Goal: Task Accomplishment & Management: Manage account settings

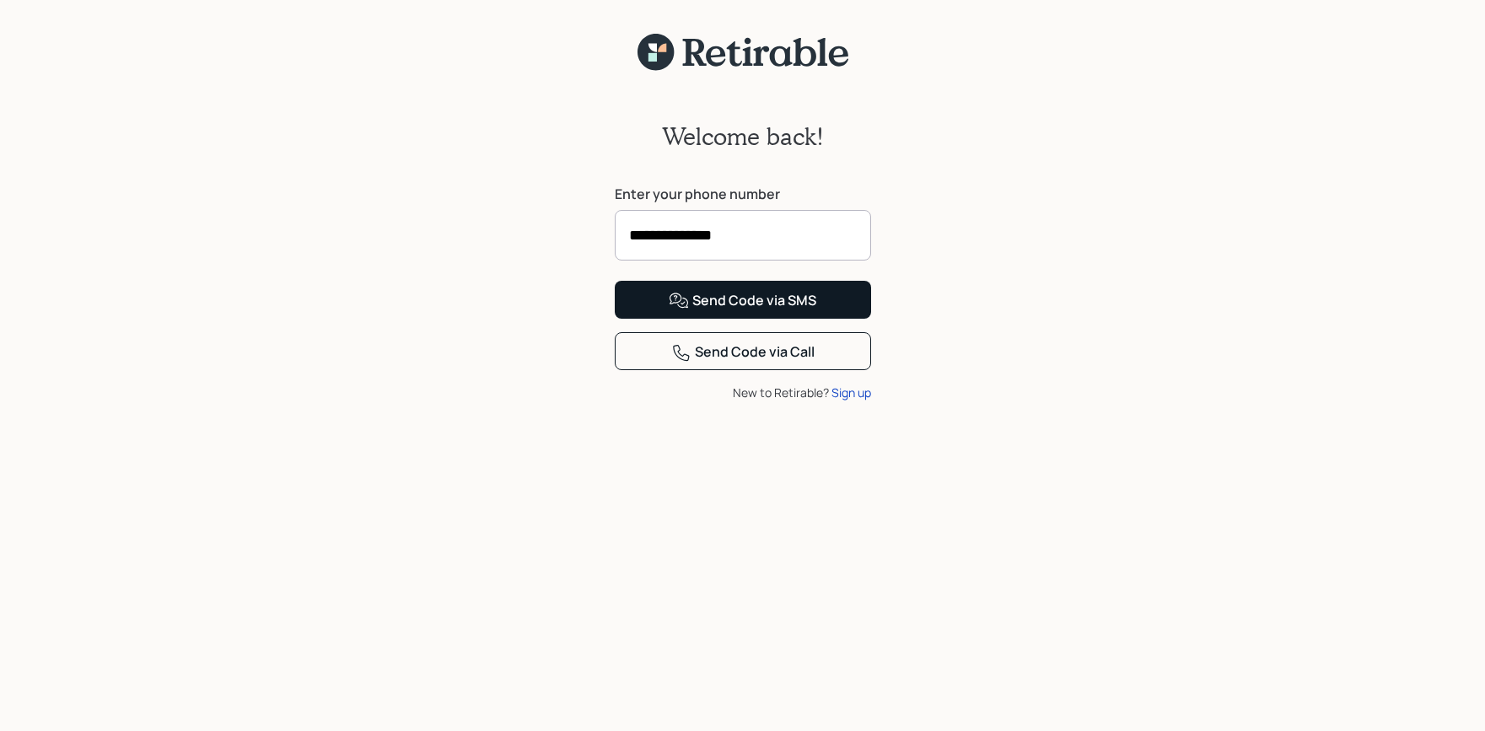
type input "**********"
click at [722, 311] on div "Send Code via SMS" at bounding box center [743, 301] width 148 height 20
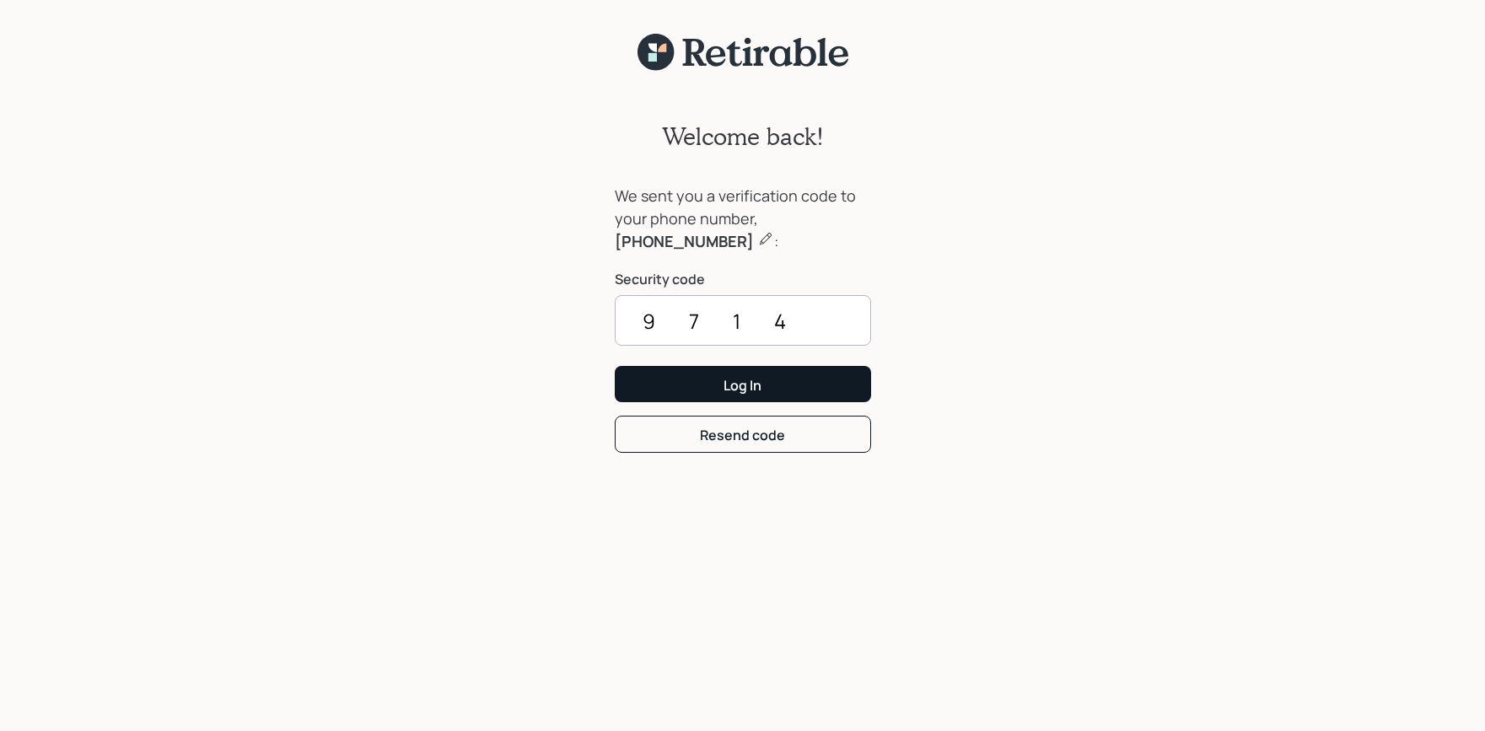
type input "9714"
click at [747, 385] on div "Log In" at bounding box center [743, 385] width 38 height 19
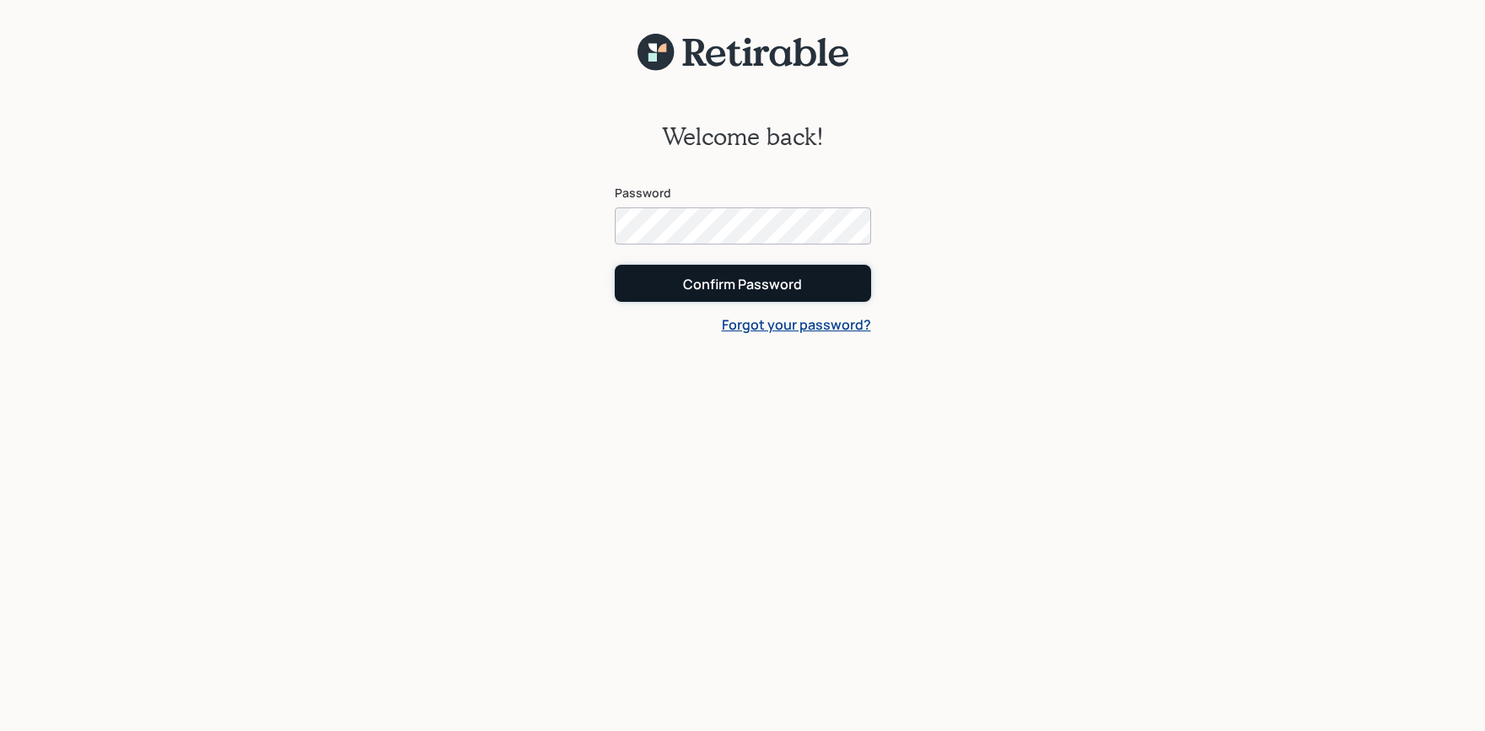
click at [745, 278] on div "Confirm Password" at bounding box center [742, 284] width 119 height 19
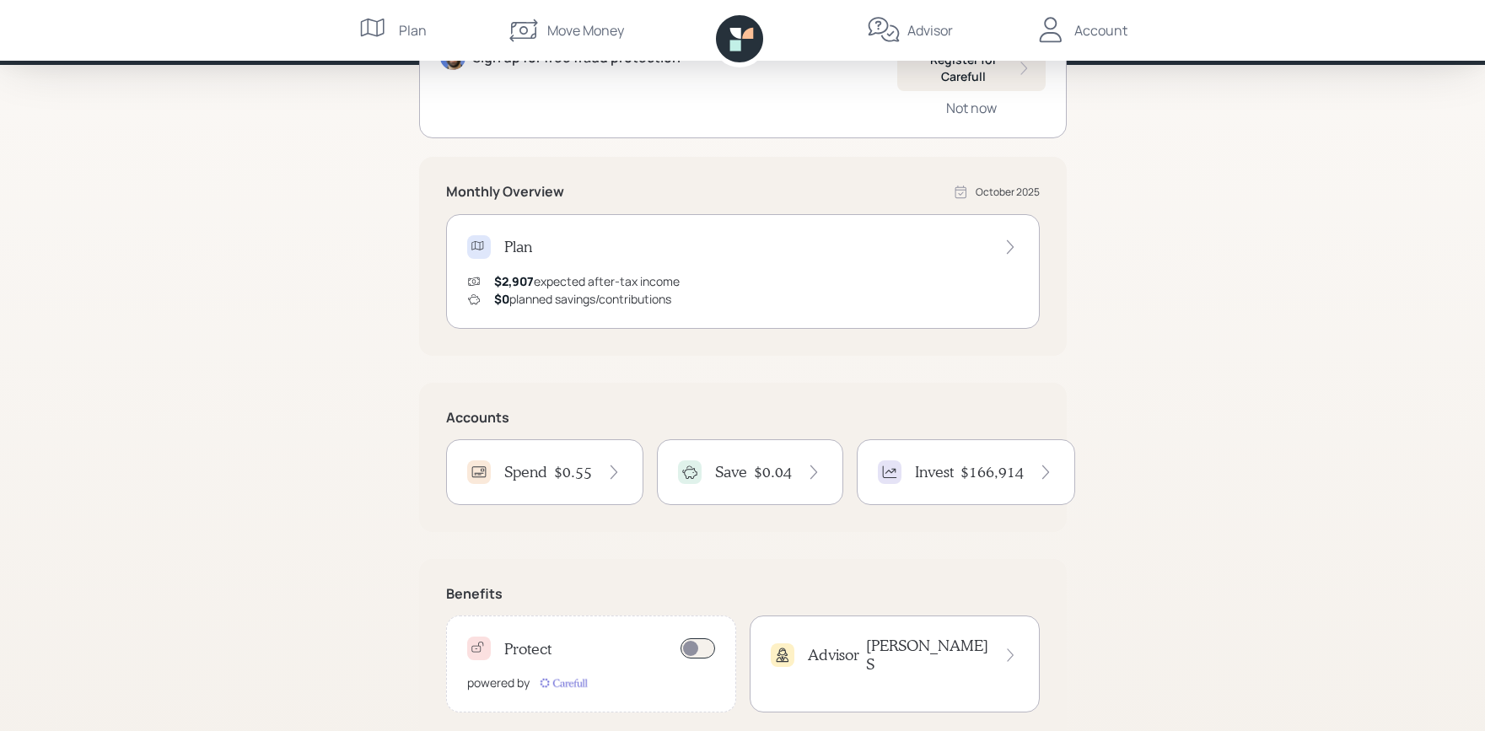
scroll to position [251, 0]
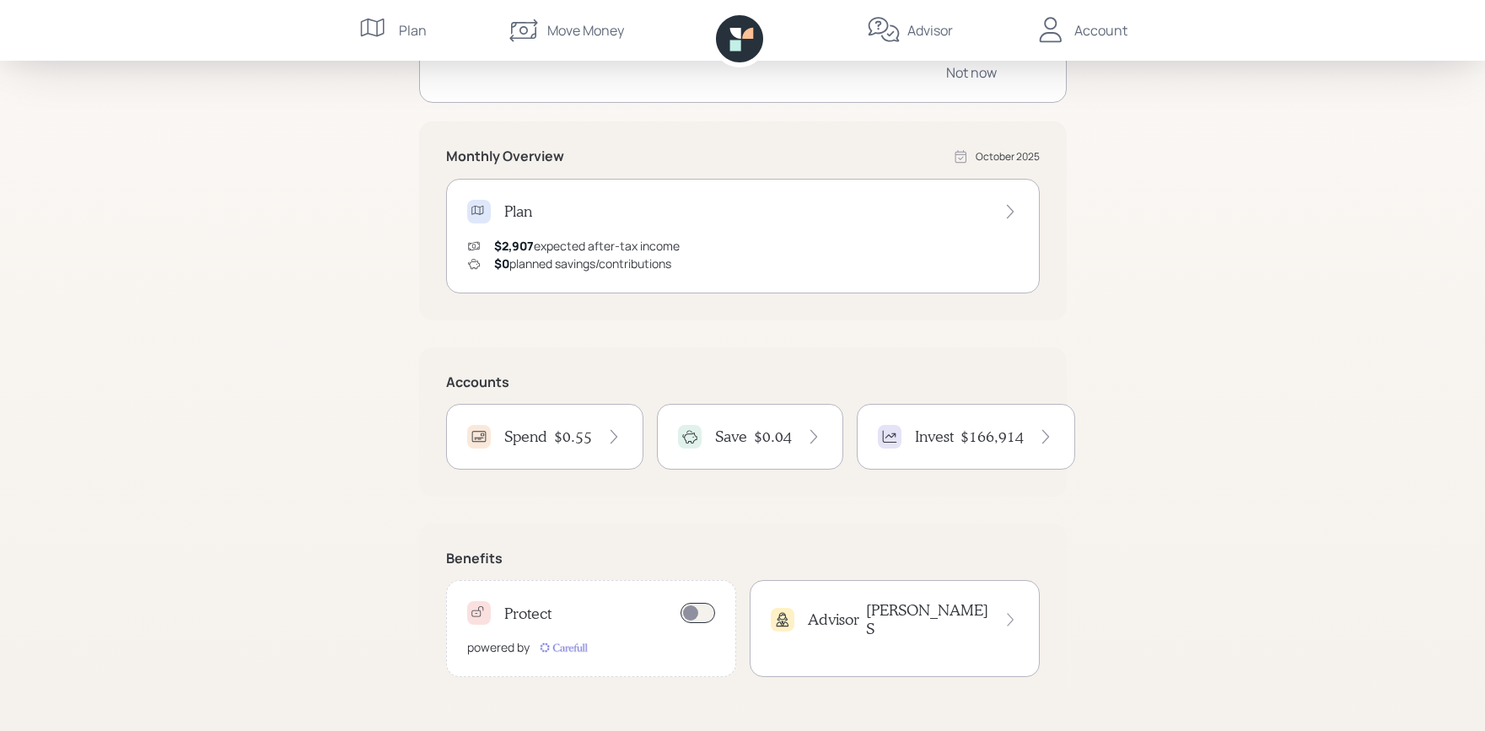
click at [602, 434] on div "$0.55" at bounding box center [588, 437] width 68 height 19
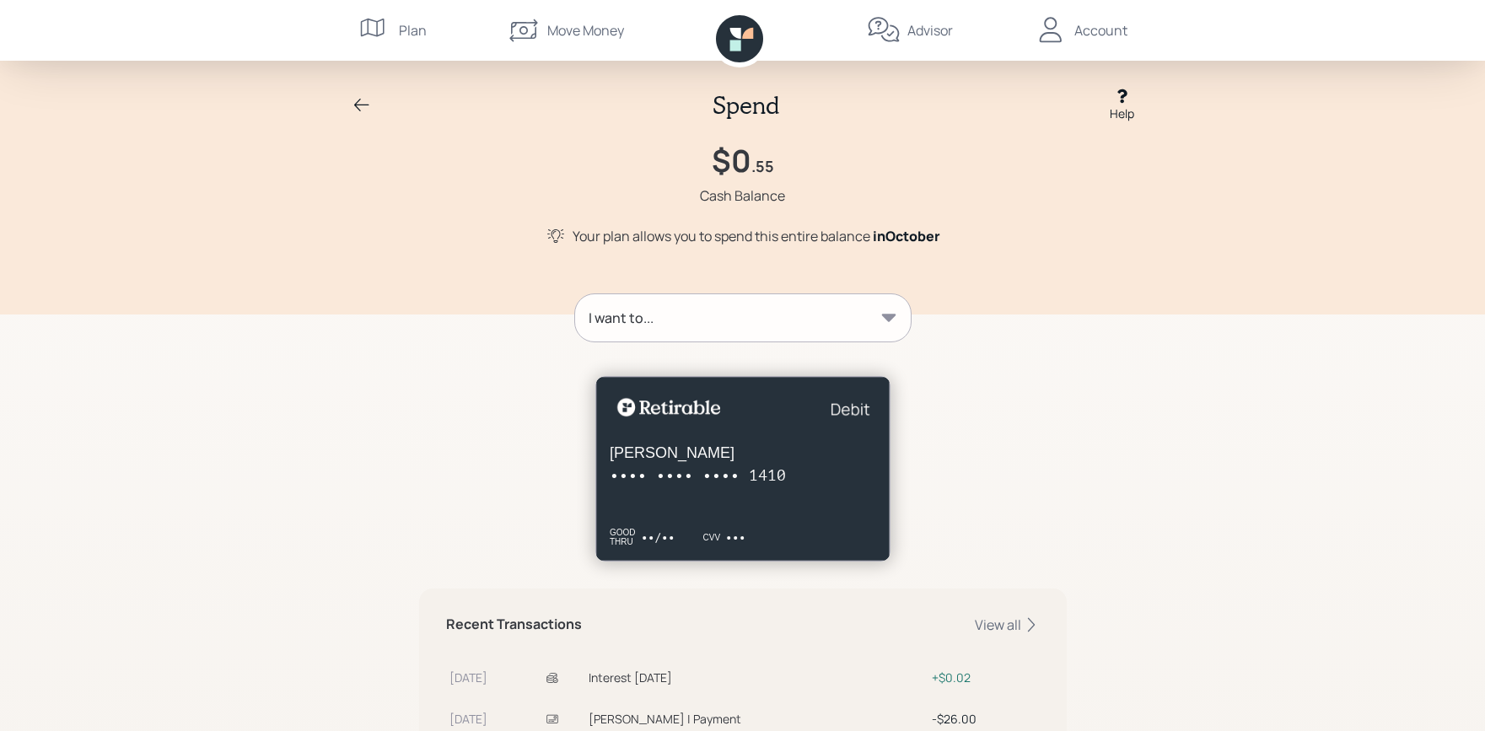
click at [1415, 308] on div "Spend Help $0 .55 Cash Balance Your plan allows you to spend this entire balanc…" at bounding box center [742, 157] width 1485 height 315
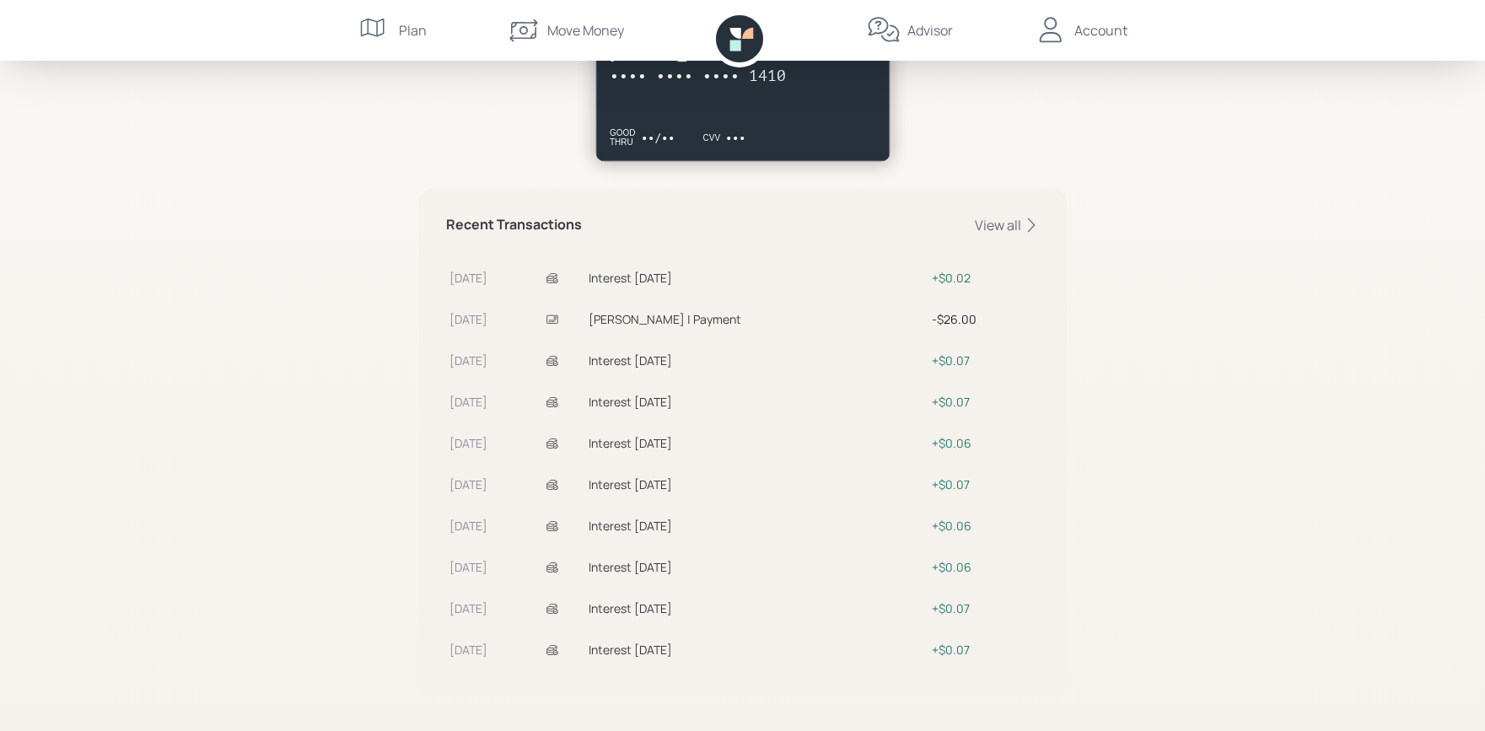
scroll to position [411, 0]
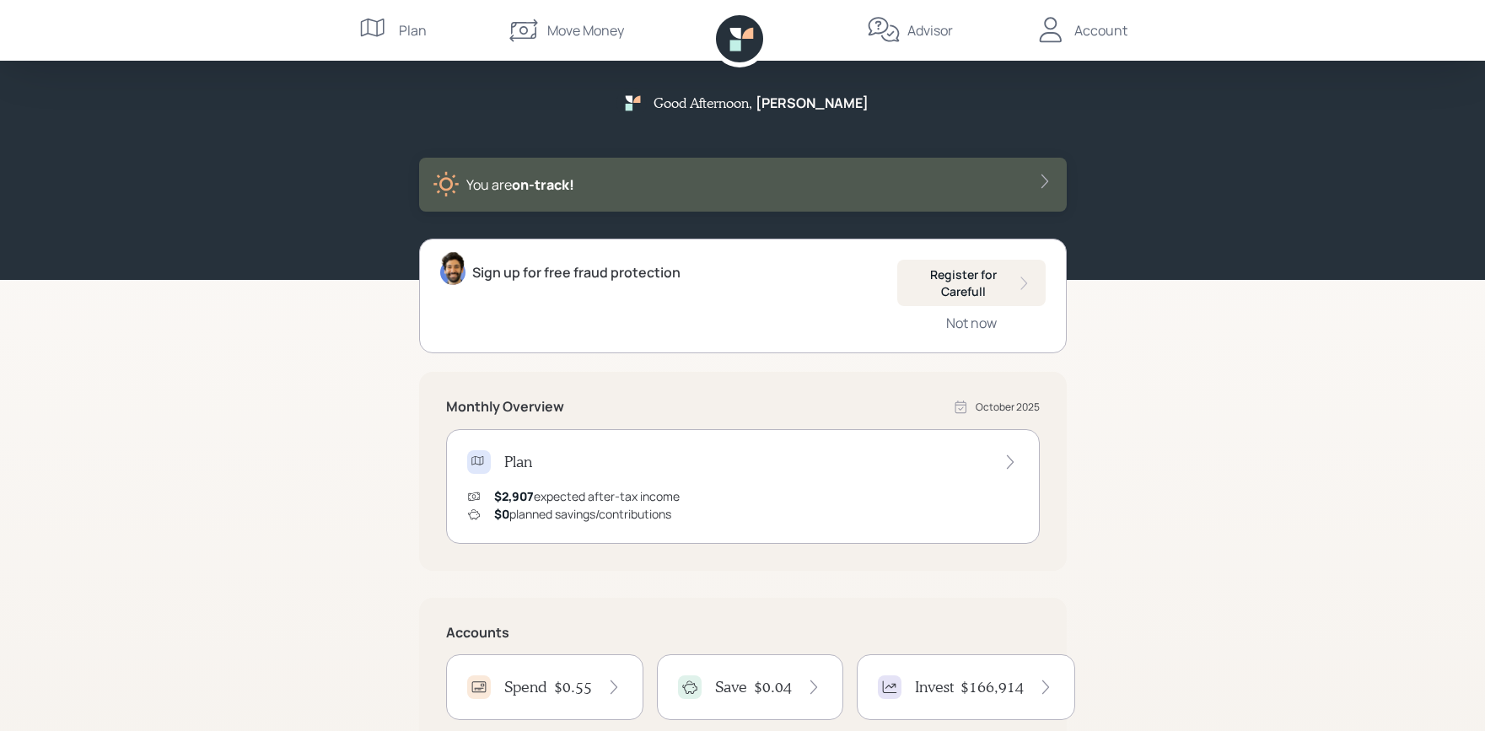
click at [1096, 35] on div "Account" at bounding box center [1101, 30] width 53 height 20
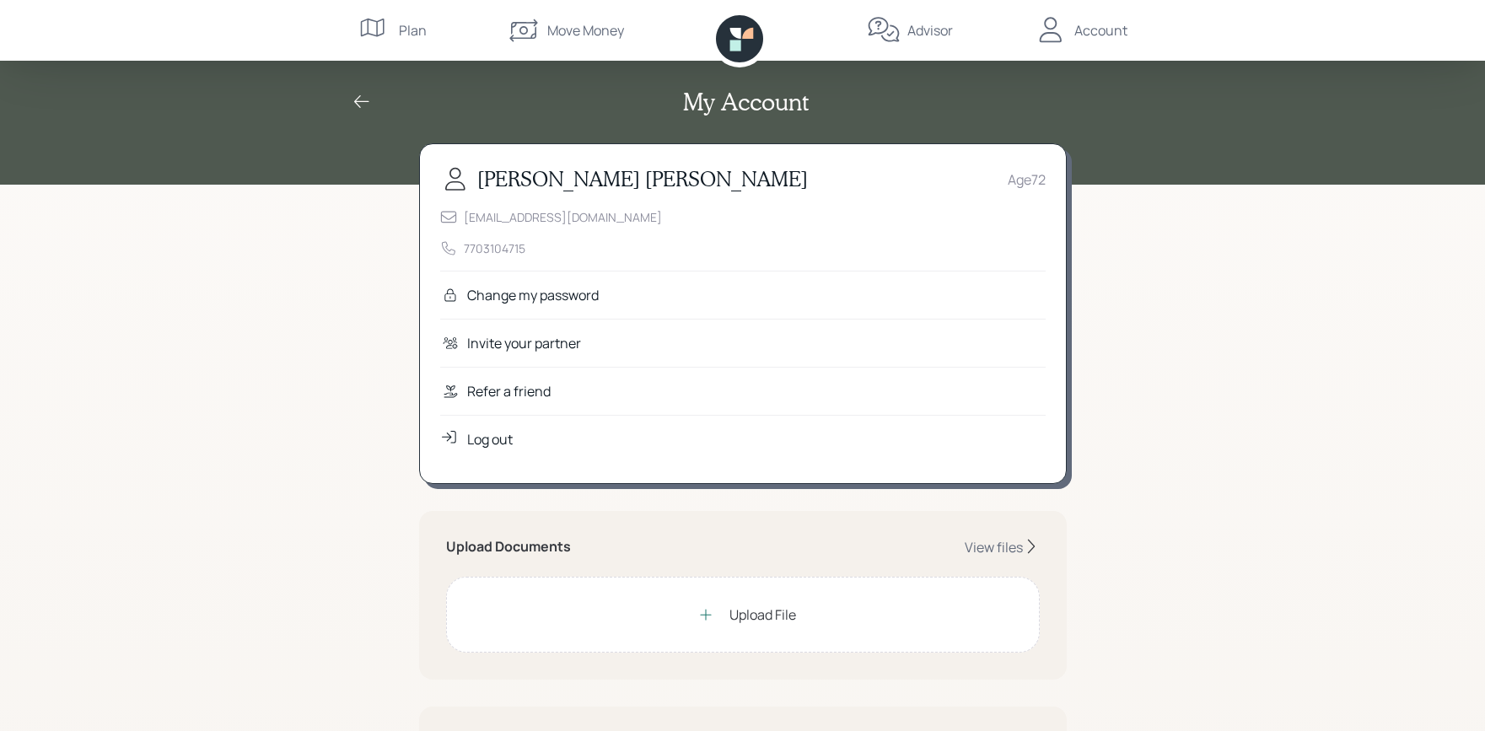
click at [490, 437] on div "Log out" at bounding box center [490, 439] width 46 height 20
